Goal: Task Accomplishment & Management: Use online tool/utility

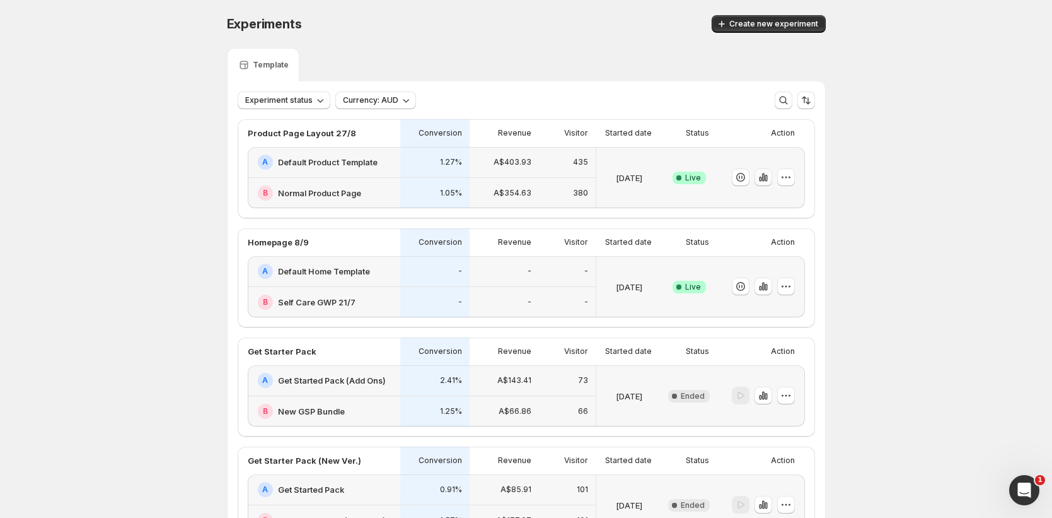
click at [768, 182] on icon "button" at bounding box center [763, 177] width 13 height 13
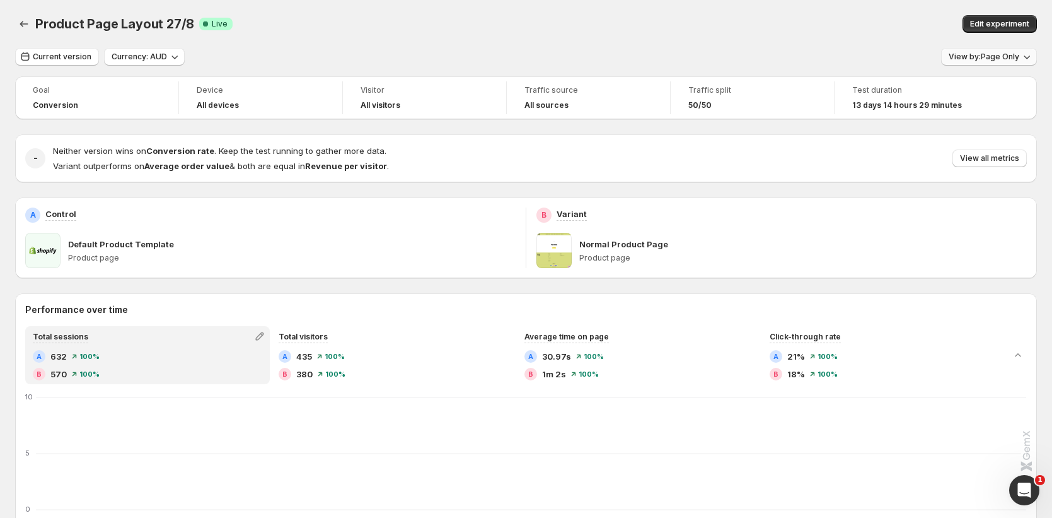
click at [971, 52] on span "View by: Page Only" at bounding box center [984, 57] width 71 height 10
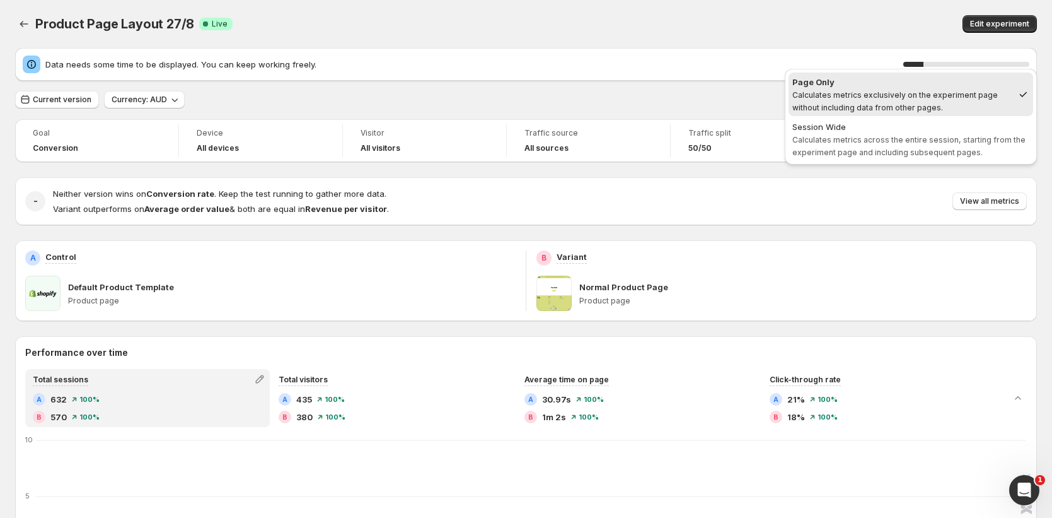
click at [698, 32] on div "Edit experiment" at bounding box center [818, 24] width 437 height 18
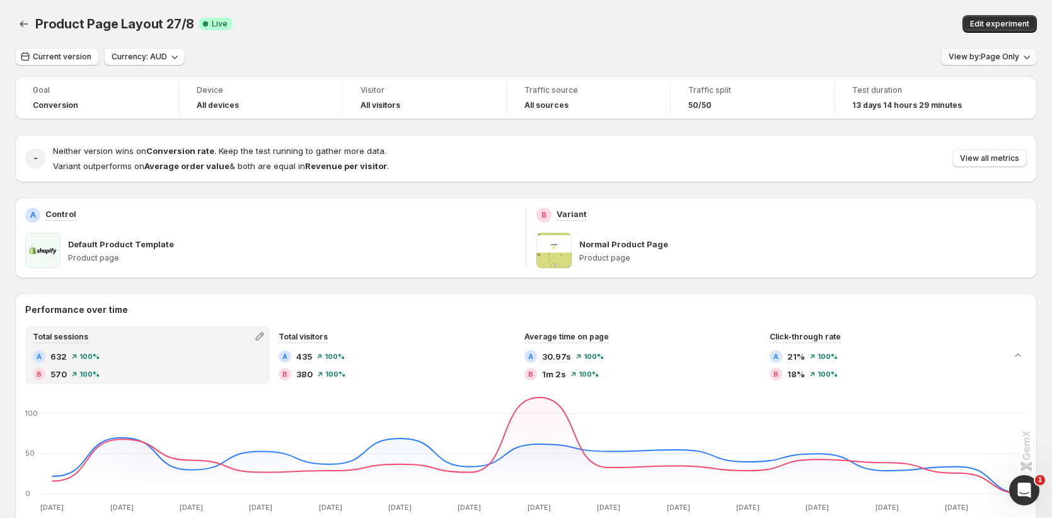
click at [982, 52] on span "View by: Page Only" at bounding box center [984, 57] width 71 height 10
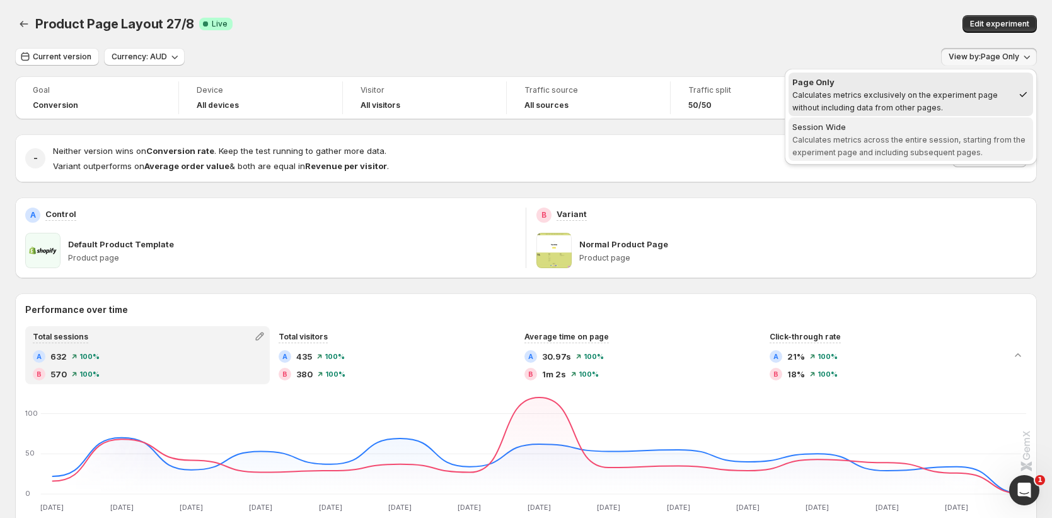
click at [920, 136] on span "Calculates metrics across the entire session, starting from the experiment page…" at bounding box center [909, 146] width 233 height 22
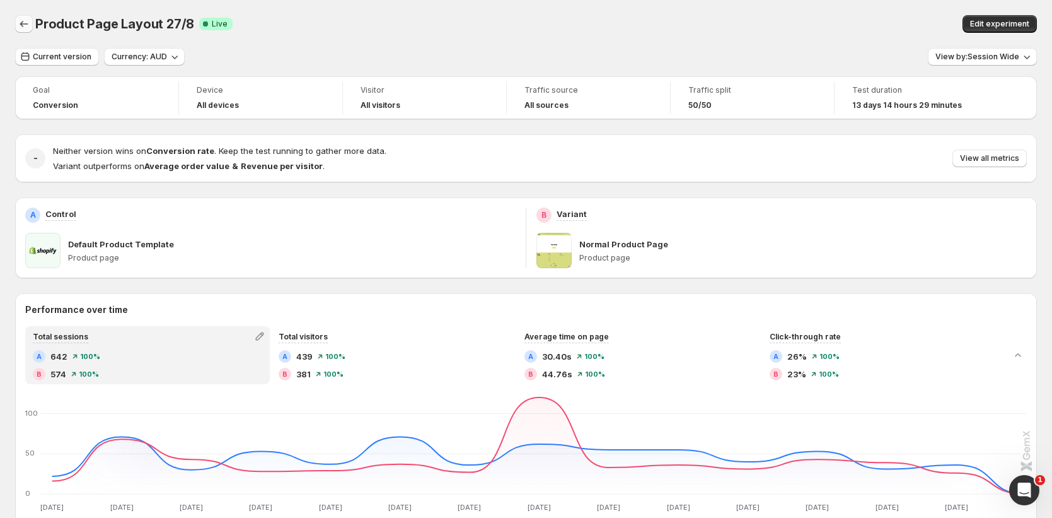
click at [20, 22] on icon "Back" at bounding box center [24, 24] width 13 height 13
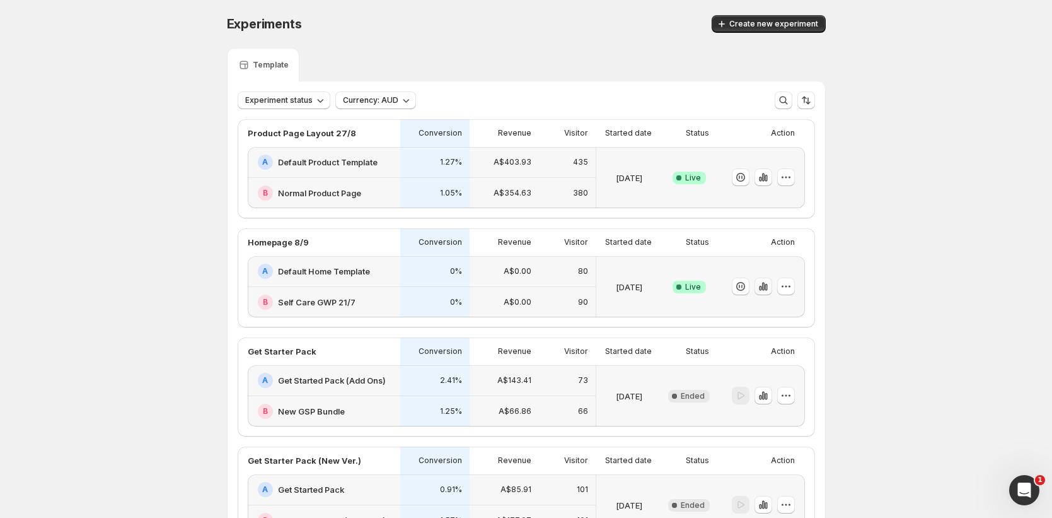
click at [767, 289] on icon "button" at bounding box center [766, 287] width 3 height 7
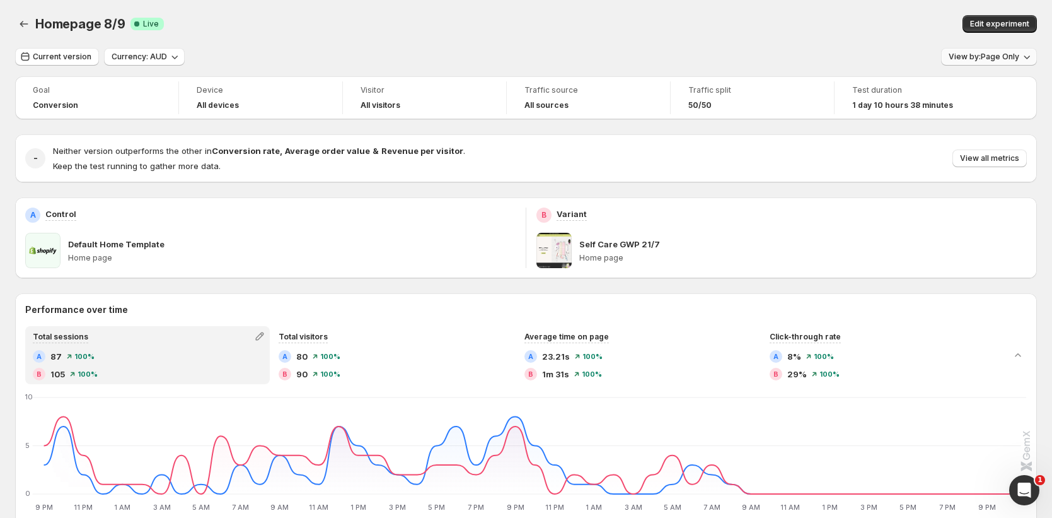
click at [1018, 55] on span "View by: Page Only" at bounding box center [984, 57] width 71 height 10
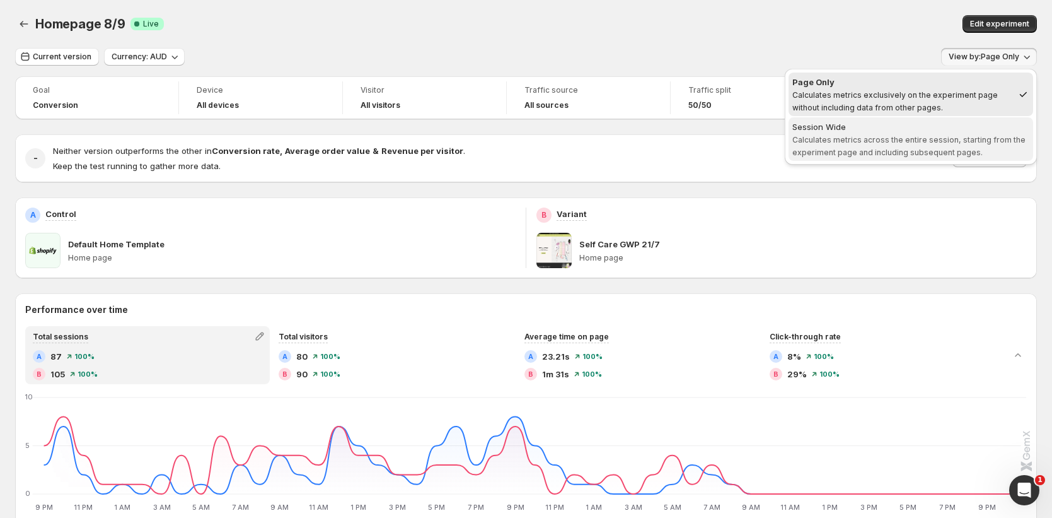
click at [967, 129] on div "Session Wide" at bounding box center [911, 126] width 237 height 13
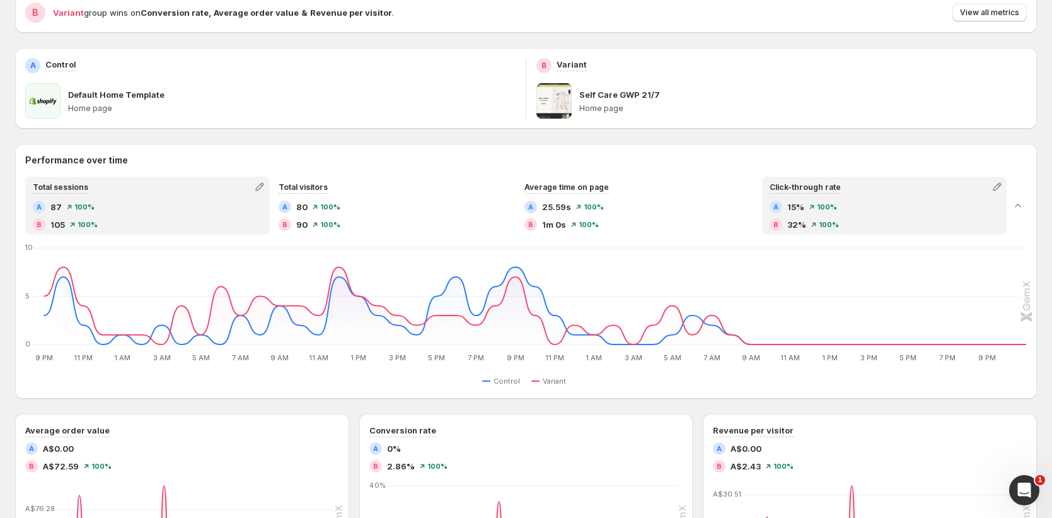
scroll to position [135, 0]
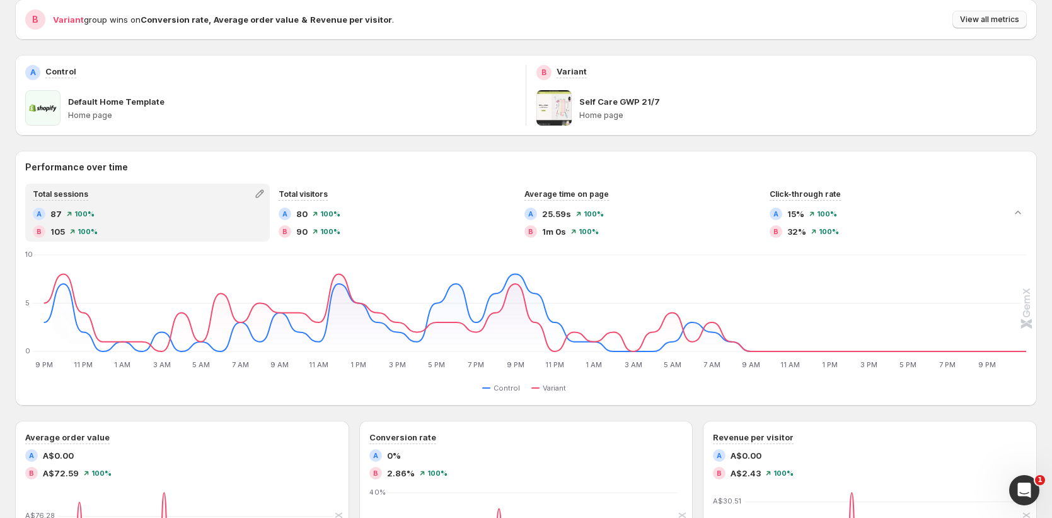
click at [1008, 26] on button "View all metrics" at bounding box center [990, 20] width 74 height 18
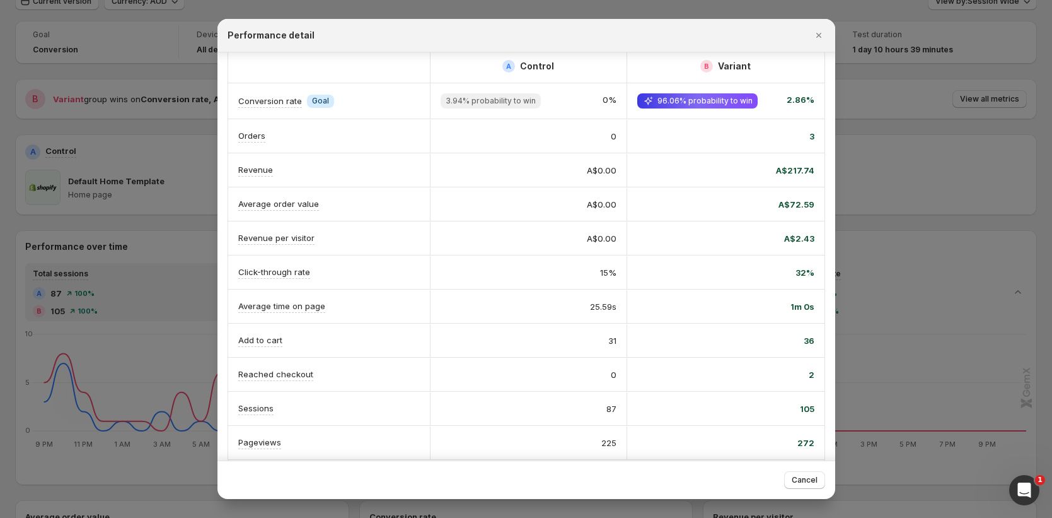
scroll to position [12, 0]
click at [820, 39] on icon "Close" at bounding box center [819, 35] width 13 height 13
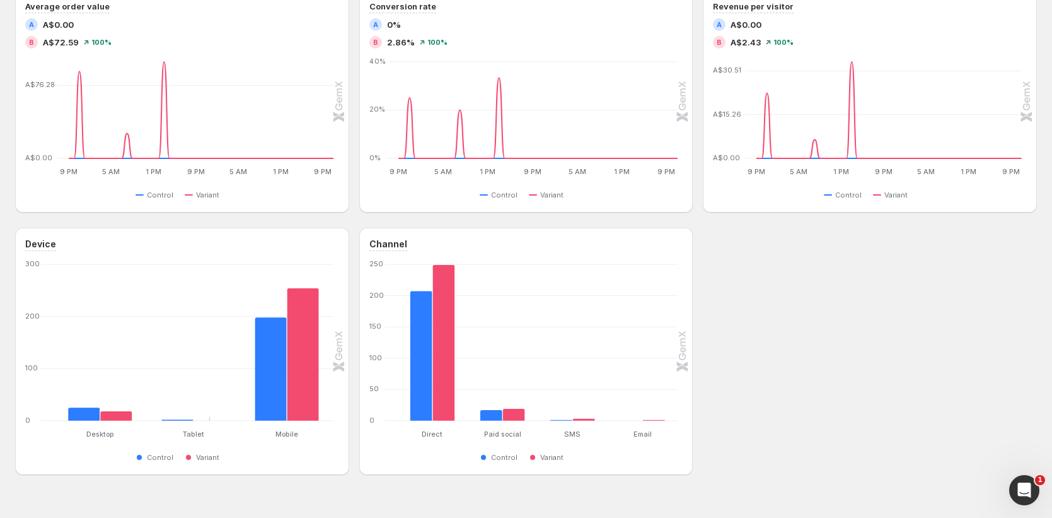
scroll to position [591, 0]
